Goal: Transaction & Acquisition: Download file/media

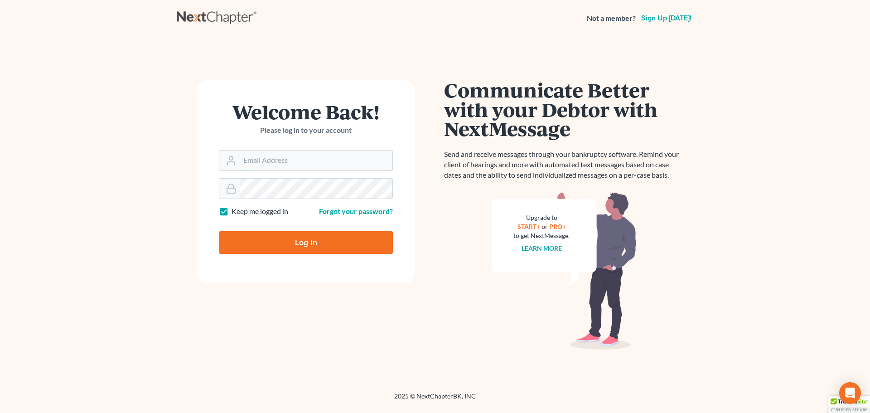
type input "[EMAIL_ADDRESS][DOMAIN_NAME]"
click at [319, 245] on input "Log In" at bounding box center [306, 242] width 174 height 23
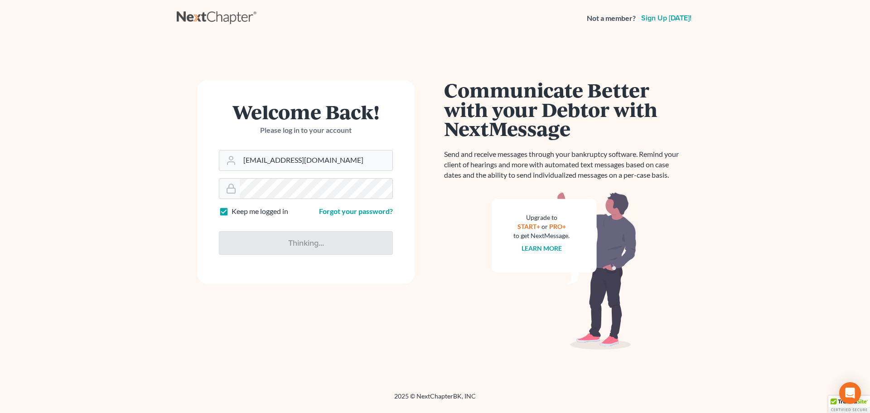
type input "Thinking..."
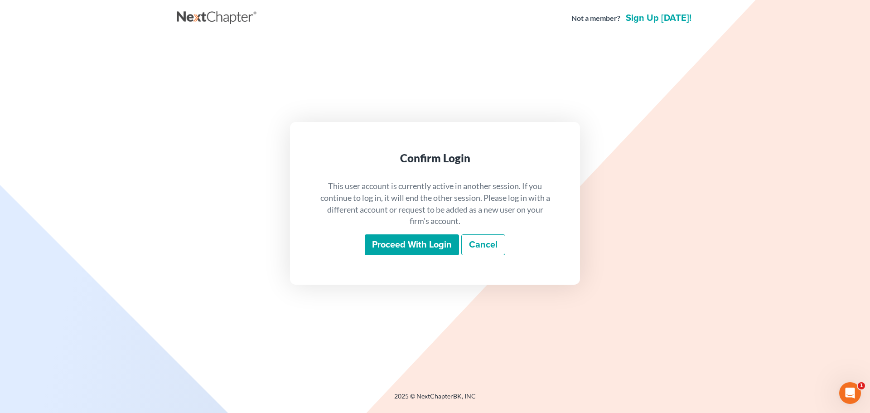
click at [432, 245] on input "Proceed with login" at bounding box center [412, 244] width 94 height 21
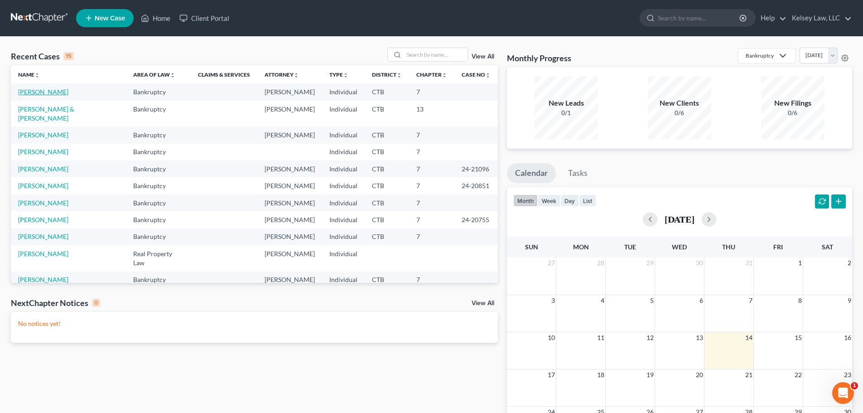
click at [46, 93] on link "Jones, John" at bounding box center [43, 92] width 50 height 8
select select "4"
select select "6"
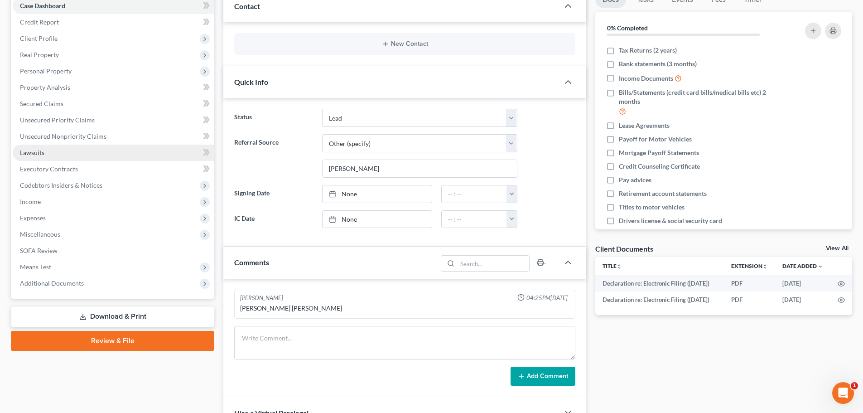
scroll to position [181, 0]
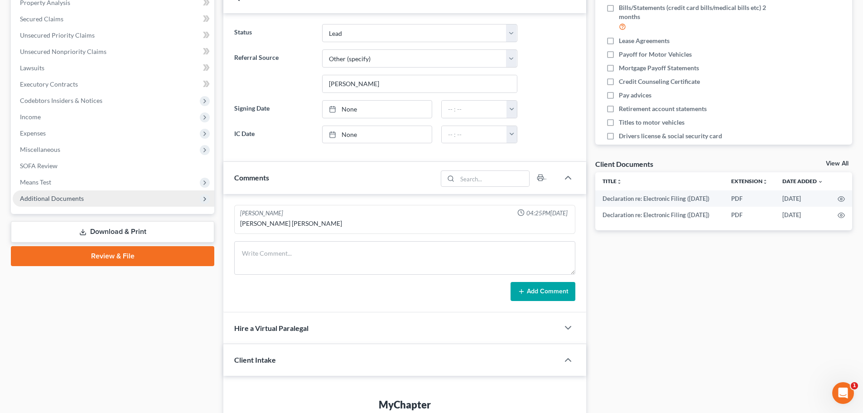
click at [48, 198] on span "Additional Documents" at bounding box center [52, 198] width 64 height 8
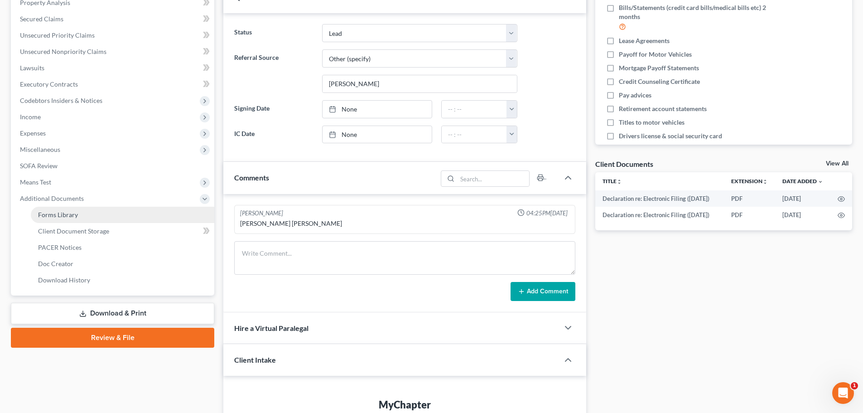
click at [53, 209] on link "Forms Library" at bounding box center [122, 215] width 183 height 16
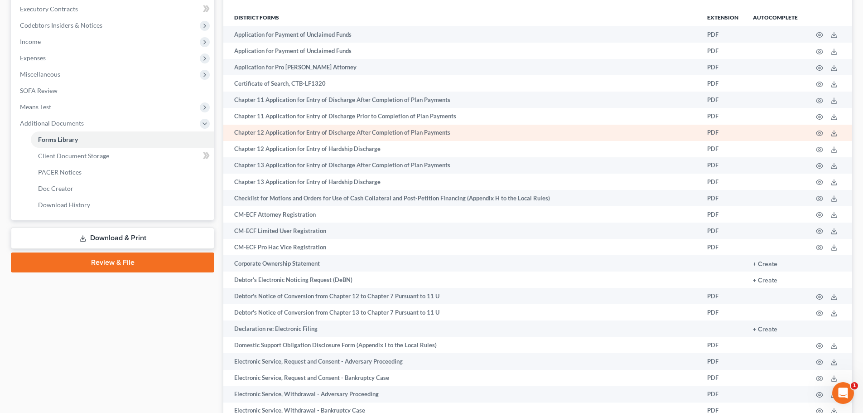
scroll to position [272, 0]
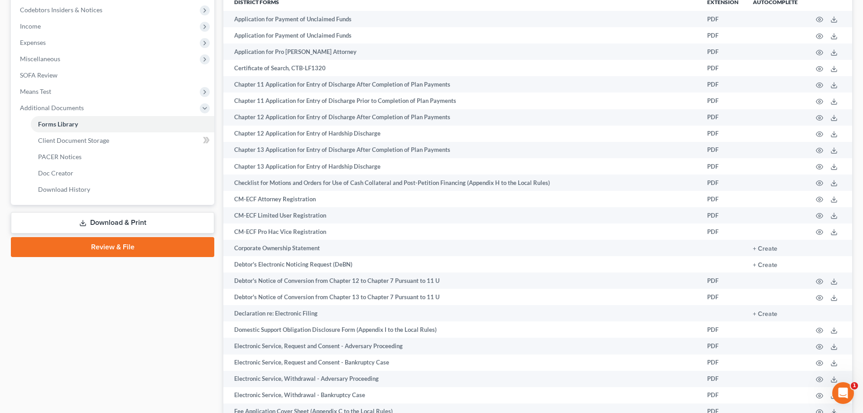
click at [138, 222] on link "Download & Print" at bounding box center [112, 222] width 203 height 21
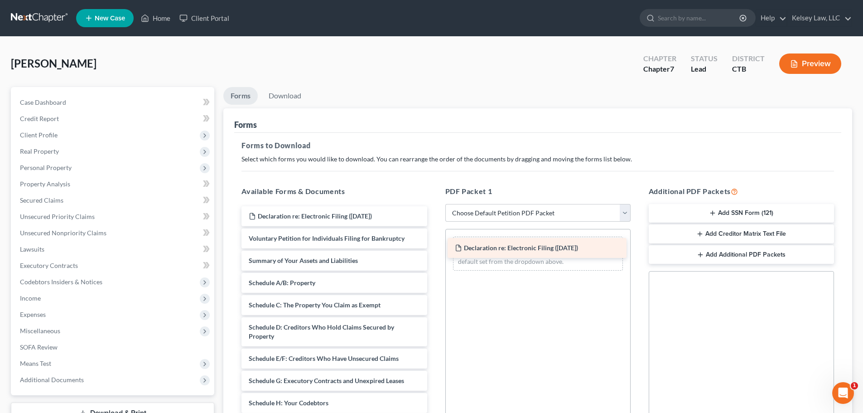
drag, startPoint x: 274, startPoint y: 239, endPoint x: 484, endPoint y: 251, distance: 211.0
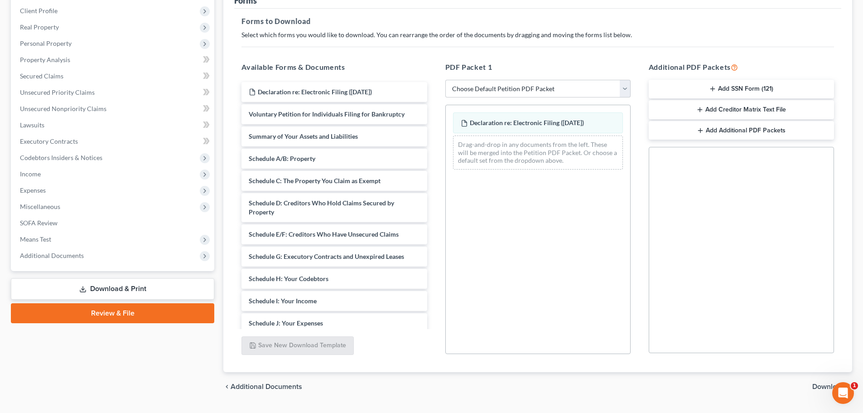
scroll to position [147, 0]
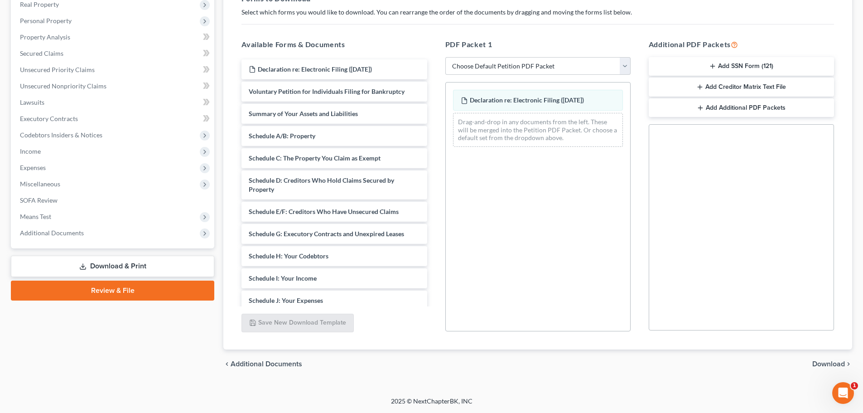
click at [828, 365] on span "Download" at bounding box center [828, 363] width 33 height 7
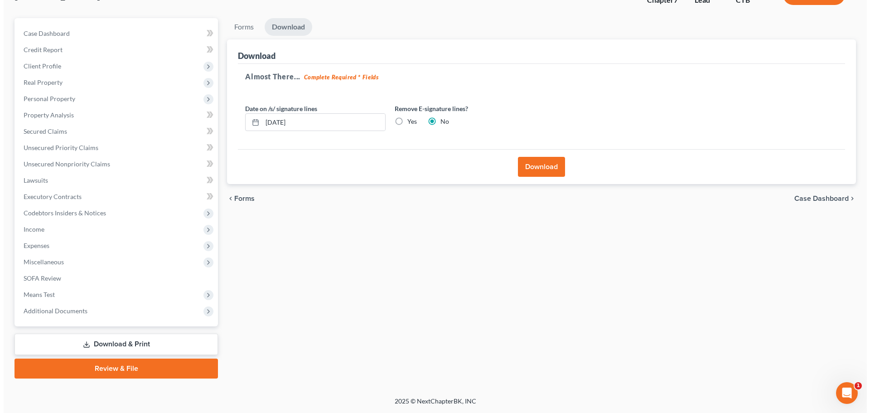
scroll to position [69, 0]
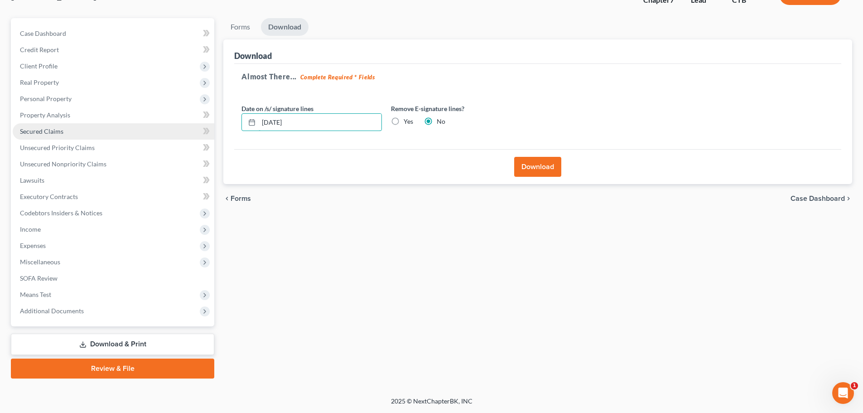
drag, startPoint x: 323, startPoint y: 120, endPoint x: 164, endPoint y: 124, distance: 159.0
click at [164, 125] on div "Petition Navigation Case Dashboard Payments Invoices Payments Payments Credit R…" at bounding box center [431, 198] width 850 height 360
click at [404, 122] on label "Yes" at bounding box center [409, 121] width 10 height 9
click at [407, 122] on input "Yes" at bounding box center [410, 120] width 6 height 6
radio input "true"
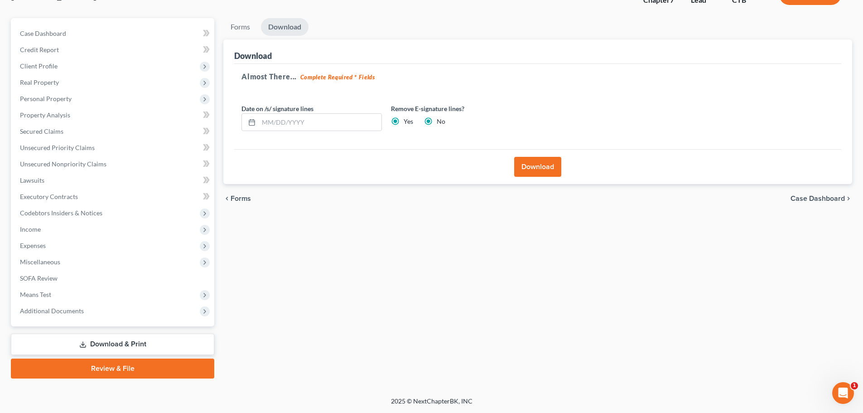
radio input "false"
click at [544, 169] on button "Download" at bounding box center [537, 167] width 47 height 20
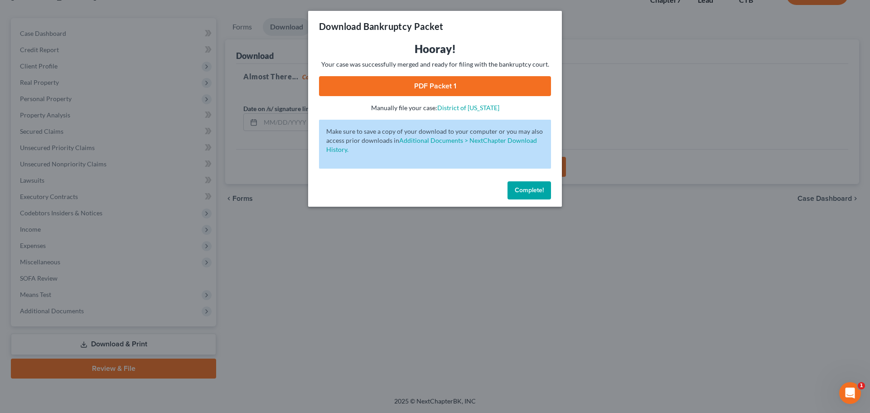
click at [526, 185] on button "Complete!" at bounding box center [528, 190] width 43 height 18
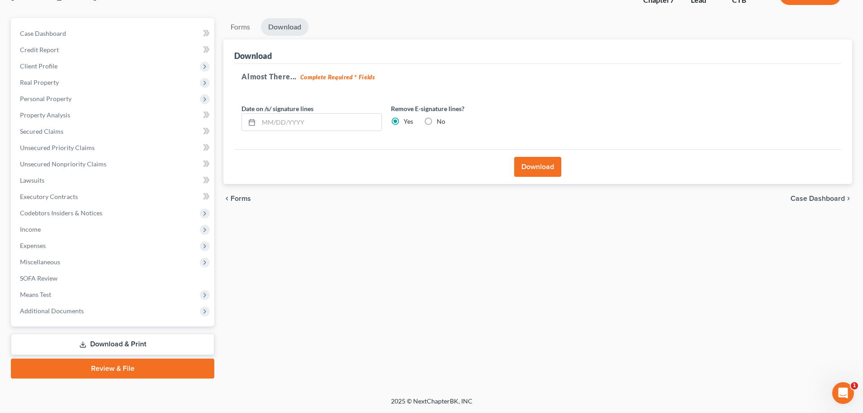
click at [545, 163] on button "Download" at bounding box center [537, 167] width 47 height 20
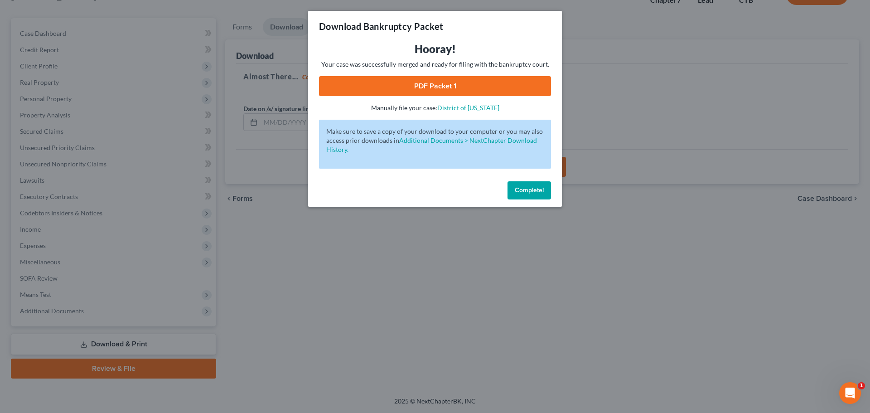
click at [420, 80] on link "PDF Packet 1" at bounding box center [435, 86] width 232 height 20
